Goal: Navigation & Orientation: Find specific page/section

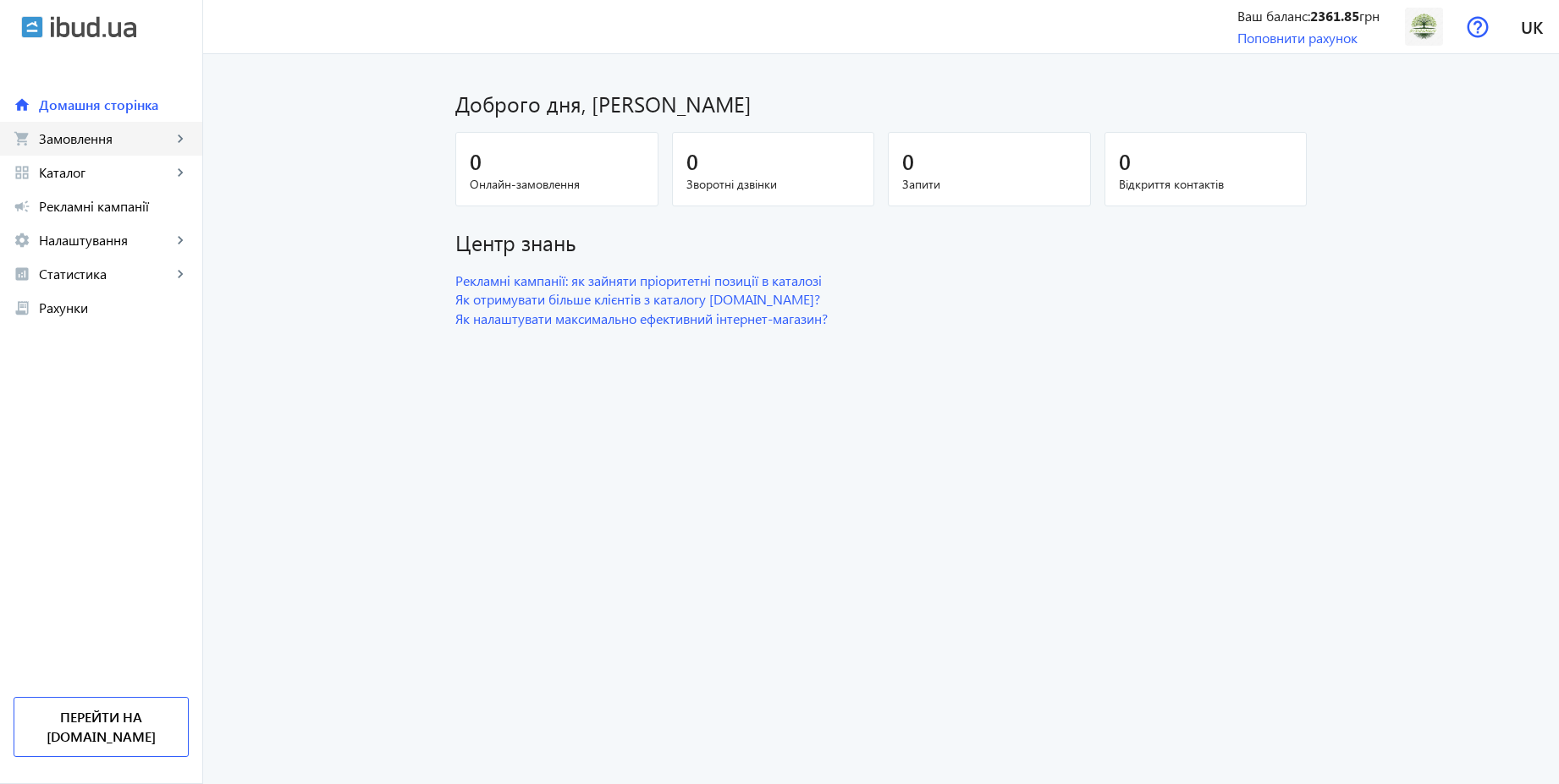
click at [112, 144] on span "Замовлення" at bounding box center [105, 138] width 133 height 17
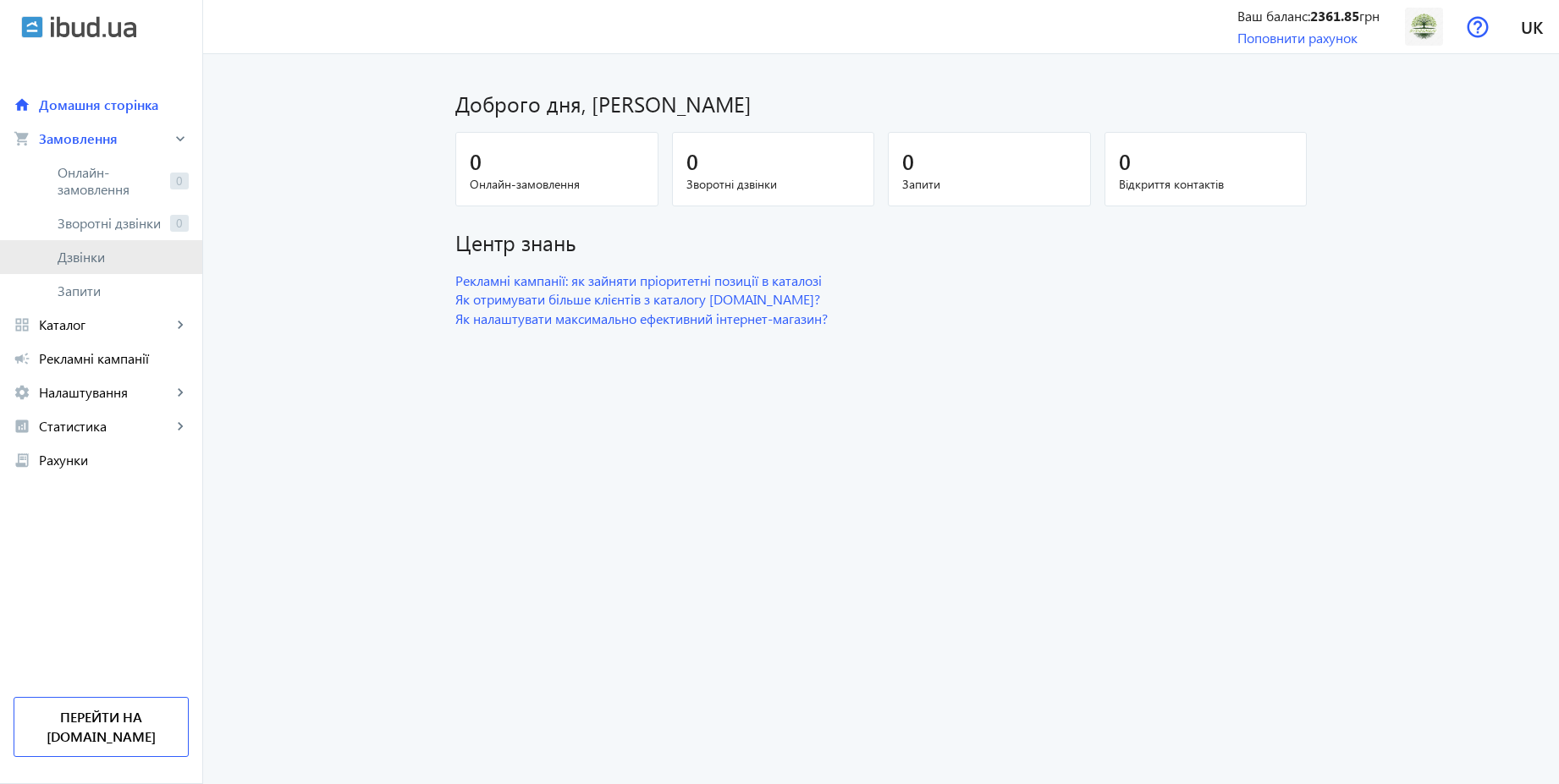
click at [92, 256] on span "Дзвінки" at bounding box center [123, 257] width 131 height 17
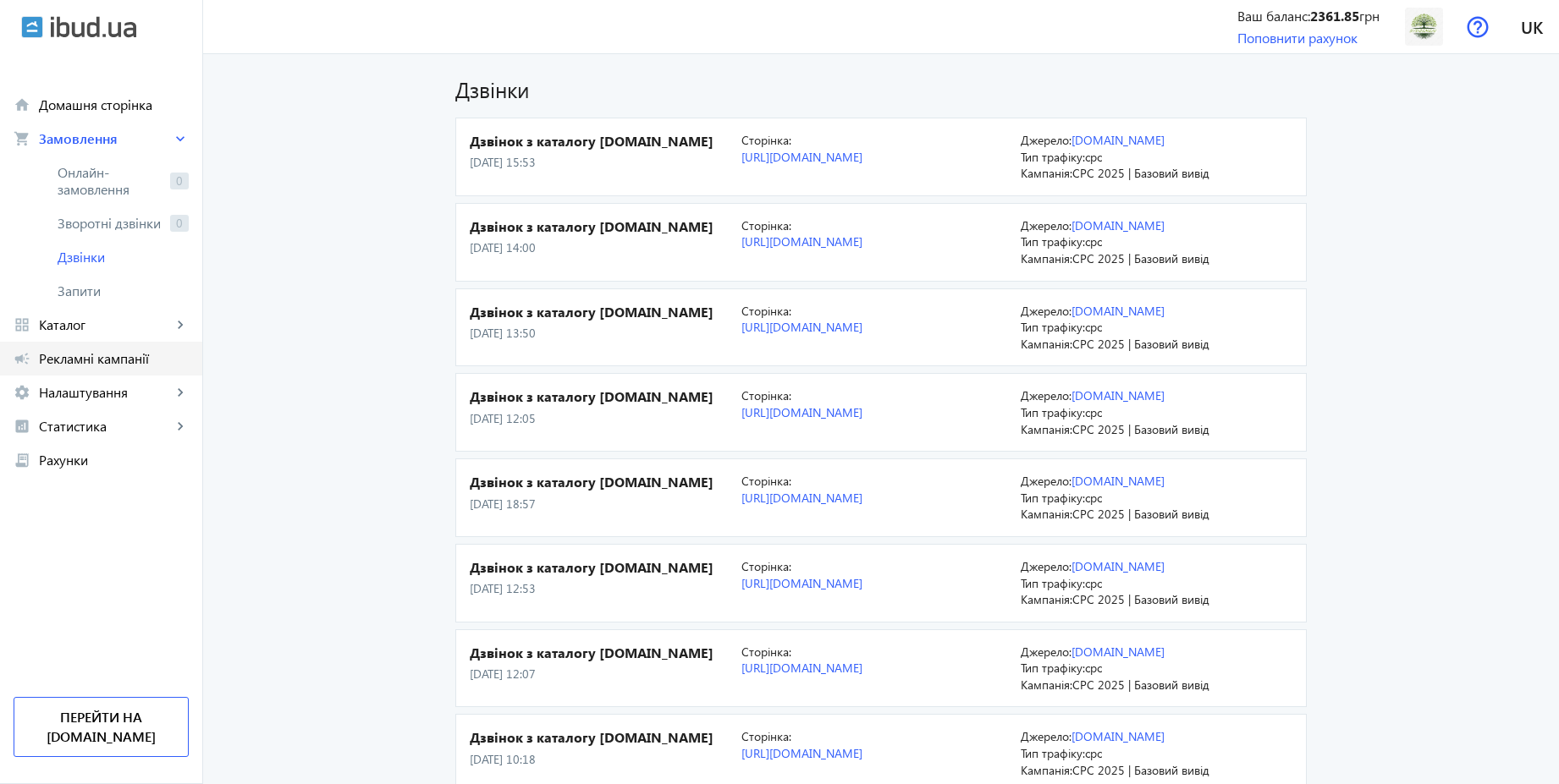
click at [106, 358] on span "Рекламні кампанії" at bounding box center [114, 358] width 150 height 17
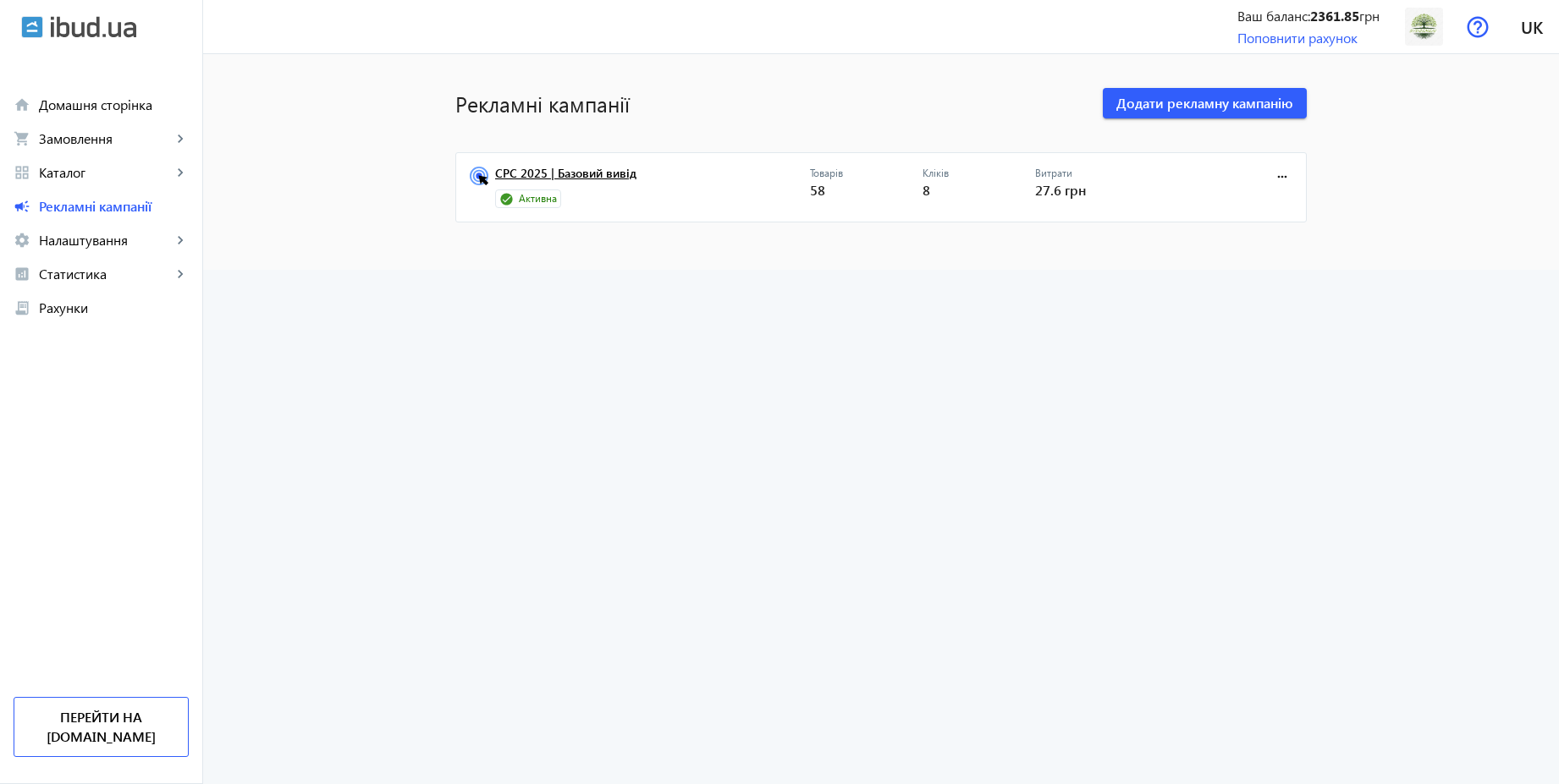
click at [588, 175] on link "CPC 2025 | Базовий вивід" at bounding box center [653, 178] width 315 height 23
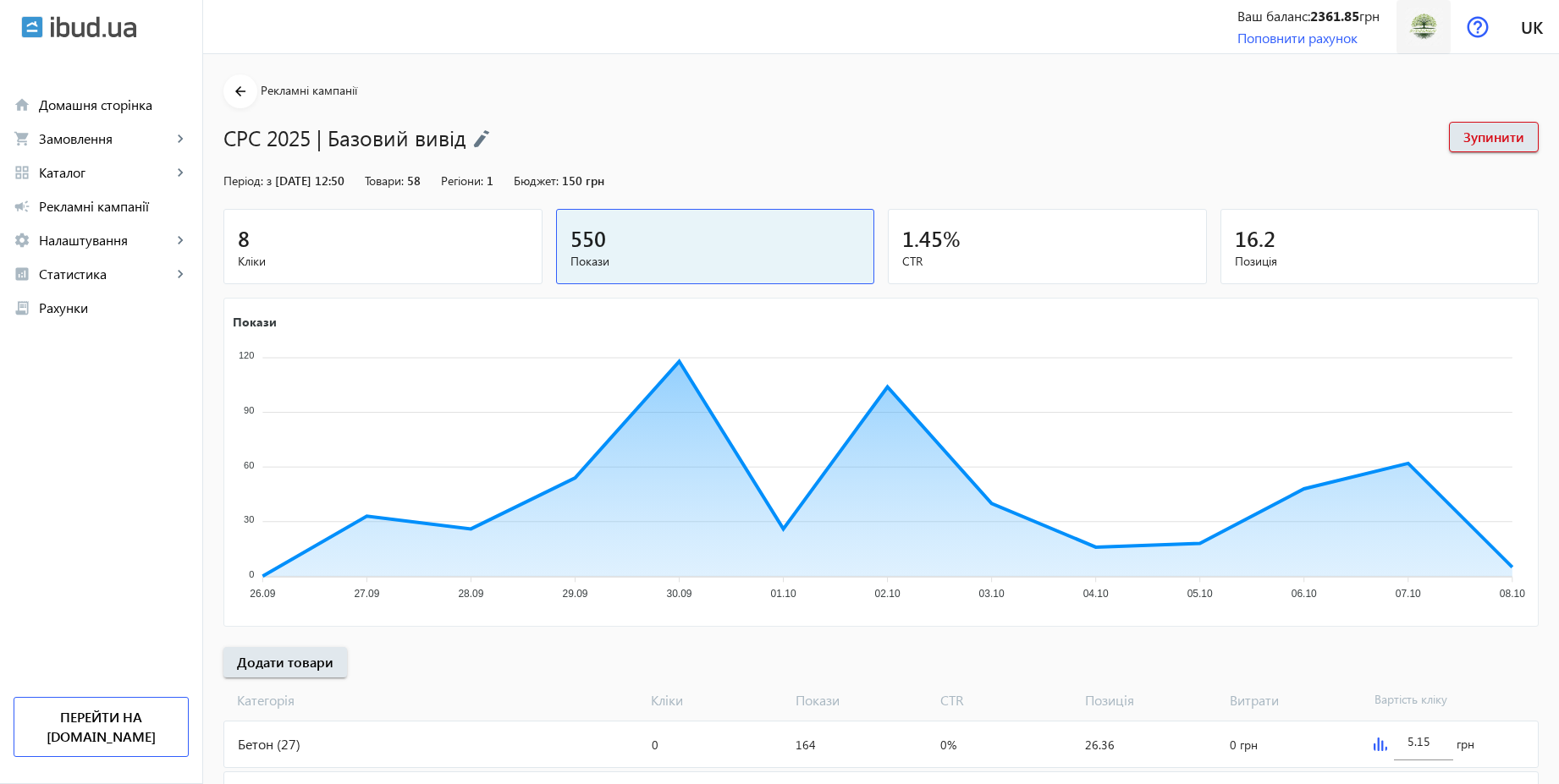
click at [1414, 29] on img at bounding box center [1424, 27] width 38 height 38
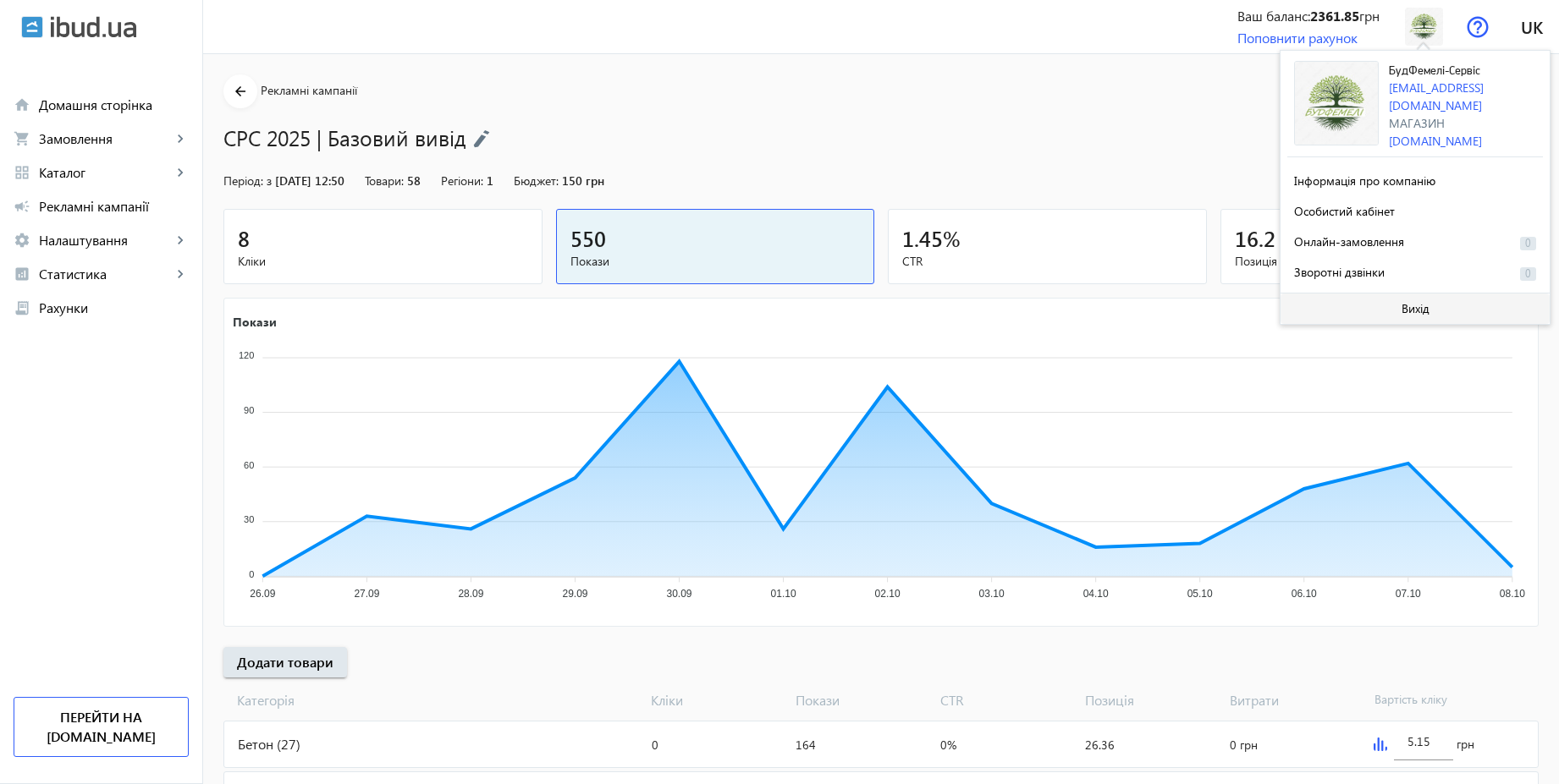
click at [1411, 302] on span "Вихід" at bounding box center [1415, 309] width 28 height 14
